Goal: Register for event/course

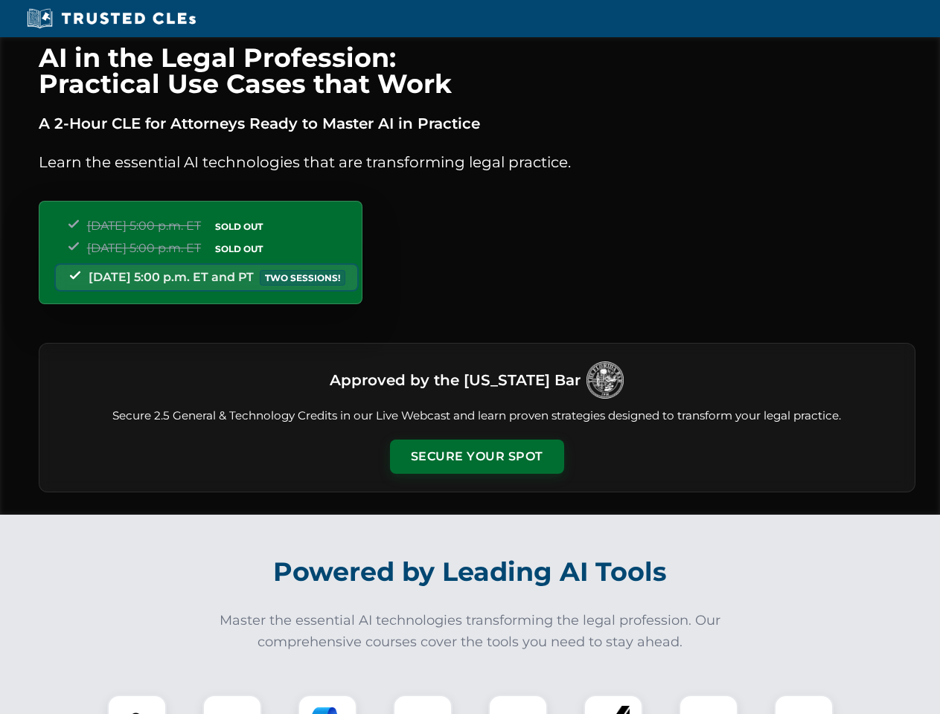
click at [476, 457] on button "Secure Your Spot" at bounding box center [477, 457] width 174 height 34
click at [137, 705] on img at bounding box center [136, 724] width 43 height 43
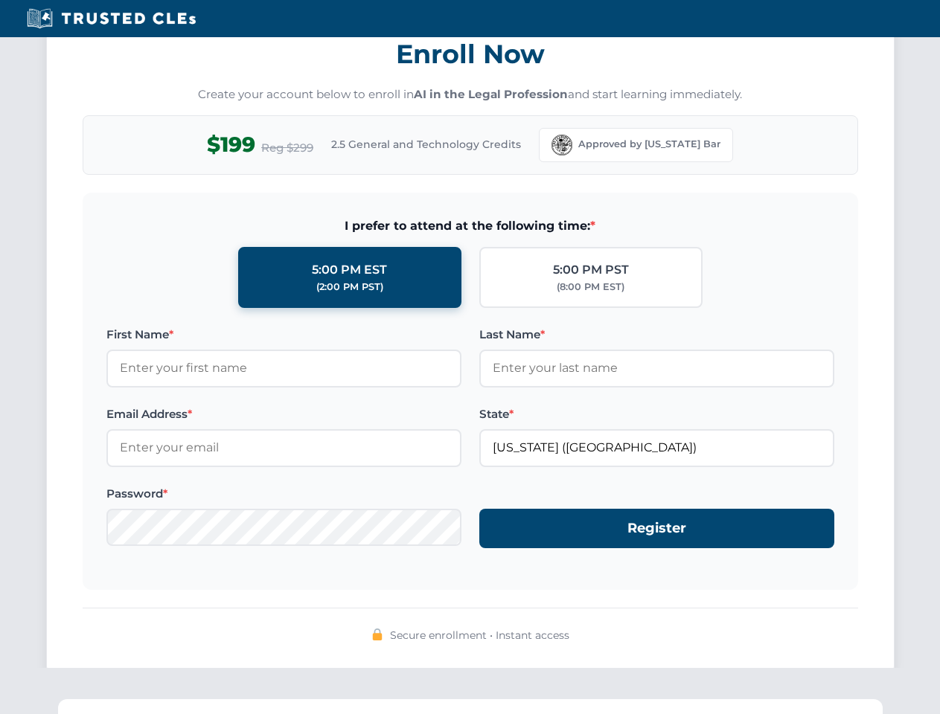
scroll to position [1460, 0]
